Goal: Task Accomplishment & Management: Manage account settings

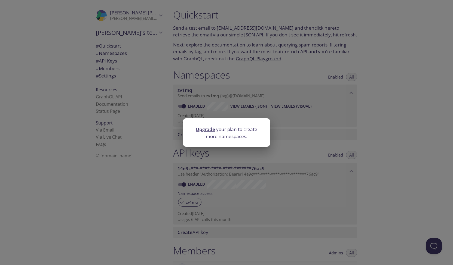
click at [154, 155] on div "Upgrade your plan to create more namespaces." at bounding box center [226, 132] width 453 height 265
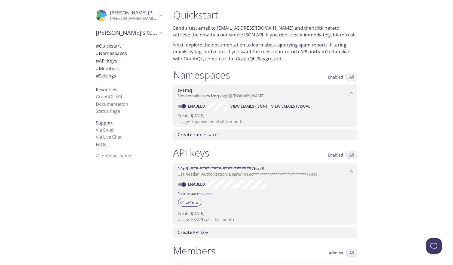
click at [183, 233] on span "Create" at bounding box center [184, 232] width 15 height 6
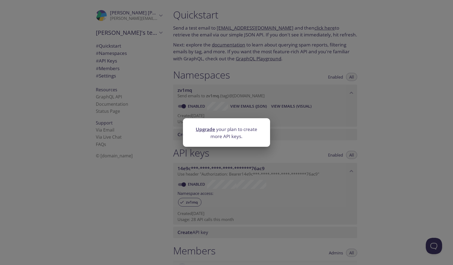
click at [151, 172] on div "Upgrade your plan to create more API keys." at bounding box center [226, 132] width 453 height 265
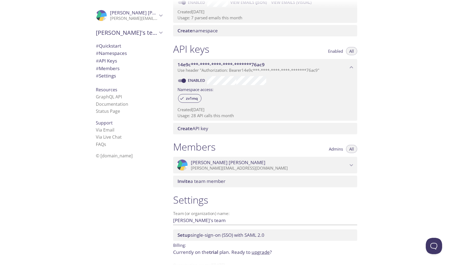
scroll to position [104, 0]
